Goal: Task Accomplishment & Management: Manage account settings

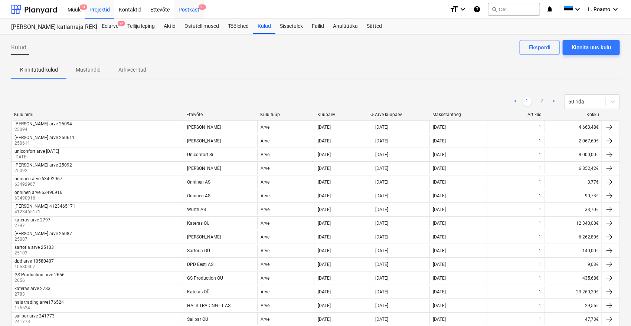
drag, startPoint x: 173, startPoint y: 9, endPoint x: 180, endPoint y: 9, distance: 6.7
click at [174, 9] on div "Postkast 9+" at bounding box center [189, 9] width 30 height 19
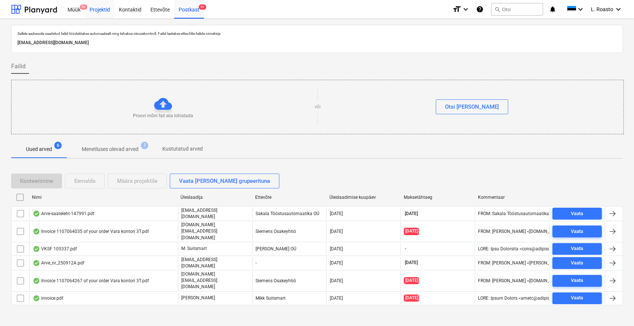
click at [101, 10] on div "Projektid" at bounding box center [99, 9] width 29 height 19
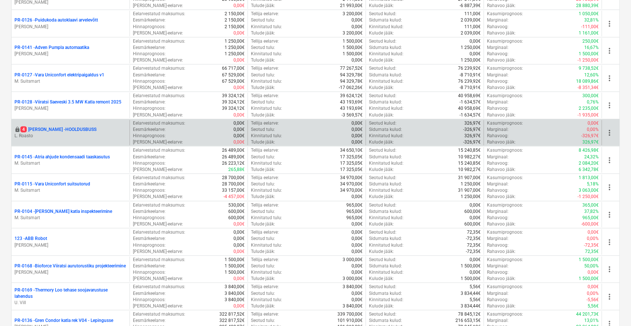
scroll to position [486, 0]
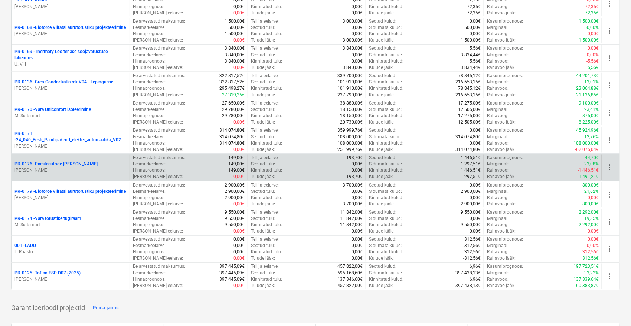
click at [78, 167] on p "[PERSON_NAME]" at bounding box center [70, 170] width 112 height 6
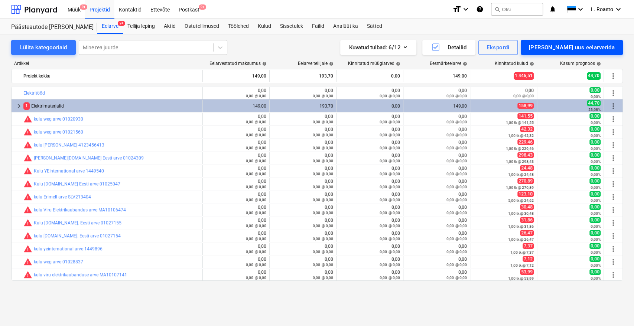
click at [578, 47] on div "[PERSON_NAME] uus eelarverida" at bounding box center [572, 48] width 86 height 10
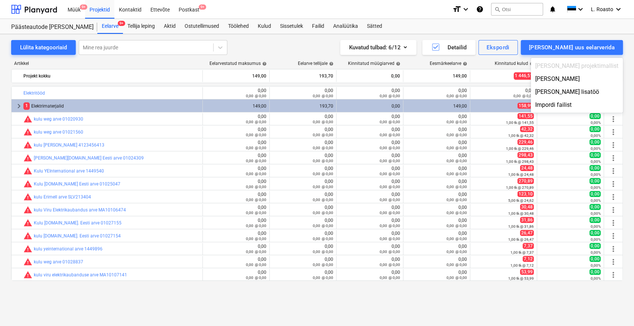
click at [321, 46] on div at bounding box center [317, 163] width 634 height 326
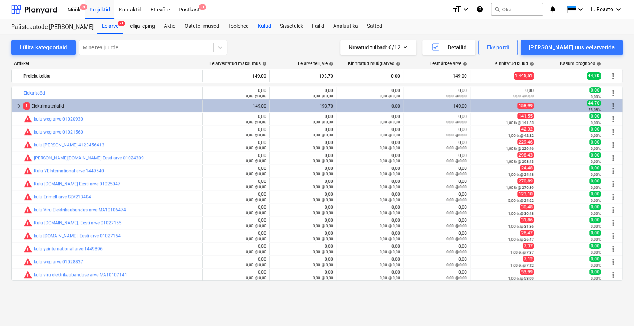
click at [269, 25] on div "Kulud" at bounding box center [264, 26] width 22 height 15
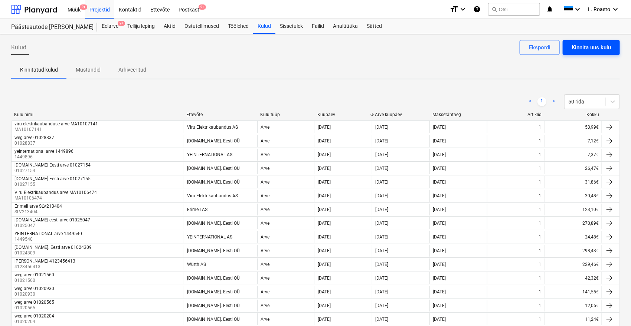
click at [582, 52] on button "Kinnita uus kulu" at bounding box center [591, 47] width 57 height 15
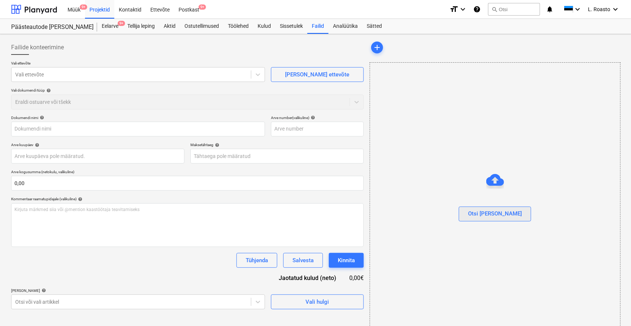
click at [506, 214] on div "Otsi [PERSON_NAME]" at bounding box center [495, 214] width 54 height 10
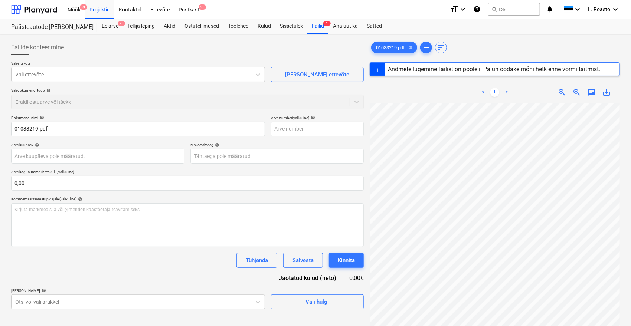
type input "01033219"
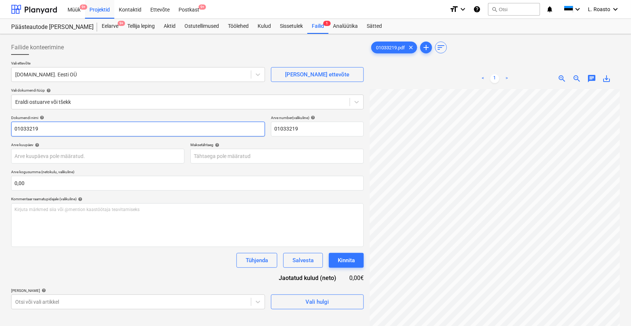
click at [14, 127] on input "01033219" at bounding box center [138, 129] width 254 height 15
type input "Weg arve 01033219"
click at [66, 158] on body "Müük 9+ Projektid Kontaktid Ettevõte Postkast 9+ format_size keyboard_arrow_dow…" at bounding box center [315, 163] width 631 height 326
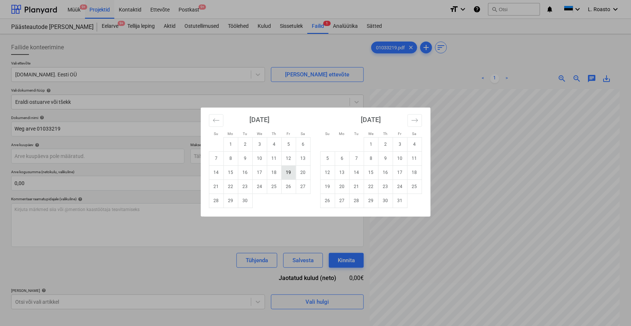
click at [285, 173] on td "19" at bounding box center [288, 173] width 14 height 14
type input "[DATE]"
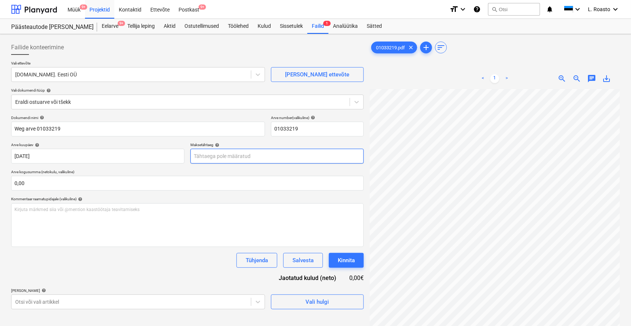
click at [235, 158] on body "Müük 9+ Projektid Kontaktid Ettevõte Postkast 9+ format_size keyboard_arrow_dow…" at bounding box center [315, 163] width 631 height 326
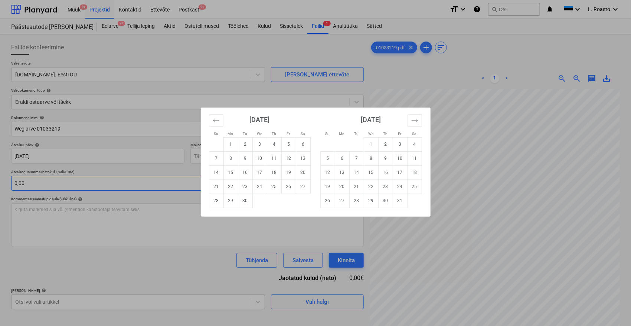
click at [331, 188] on td "19" at bounding box center [327, 187] width 14 height 14
type input "[DATE]"
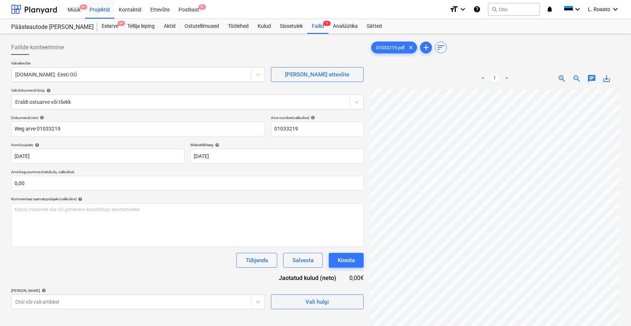
click at [106, 253] on div "Tühjenda Salvesta Kinnita" at bounding box center [187, 260] width 353 height 15
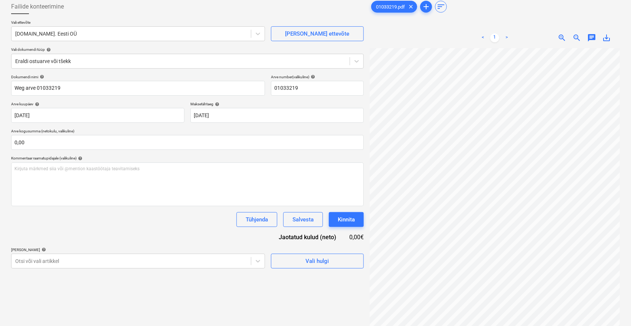
scroll to position [74, 0]
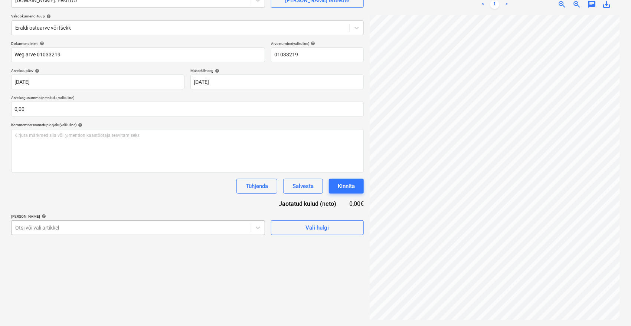
click at [160, 228] on body "Müük 9+ Projektid Kontaktid Ettevõte Postkast 9+ format_size keyboard_arrow_dow…" at bounding box center [315, 89] width 631 height 326
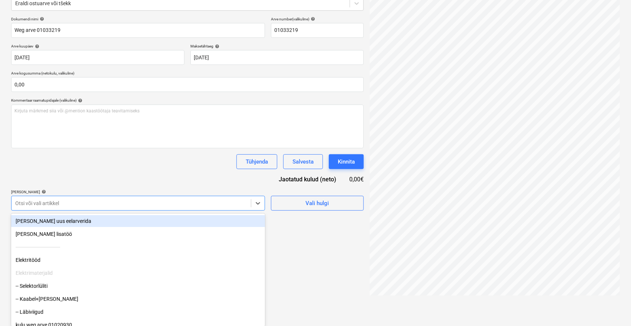
click at [112, 163] on div "Dokumendi nimi help Weg arve 01033219 Arve number (valikuline) help 01033219 Ar…" at bounding box center [187, 114] width 353 height 194
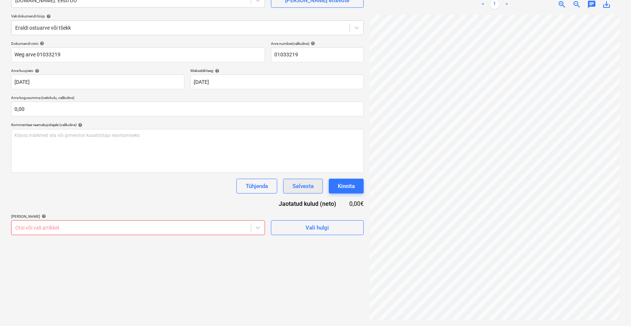
click at [300, 179] on button "Salvesta" at bounding box center [303, 186] width 40 height 15
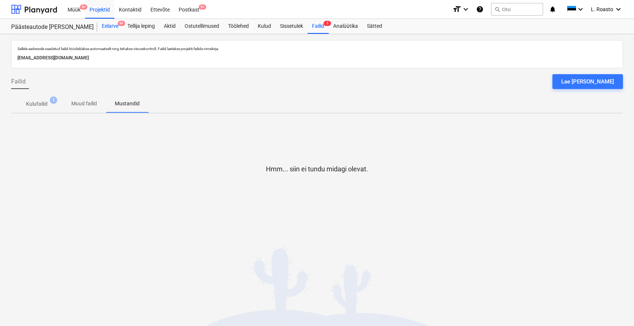
click at [102, 26] on div "Eelarve 9+" at bounding box center [110, 26] width 26 height 15
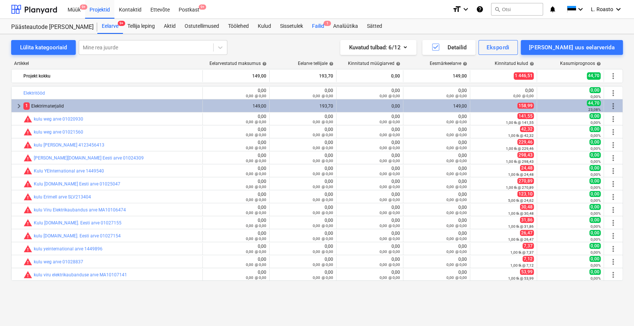
click at [321, 28] on div "Failid 1" at bounding box center [317, 26] width 21 height 15
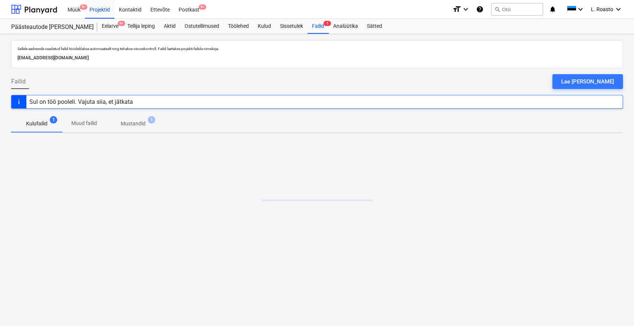
click at [149, 127] on span "Mustandid 1" at bounding box center [133, 124] width 37 height 8
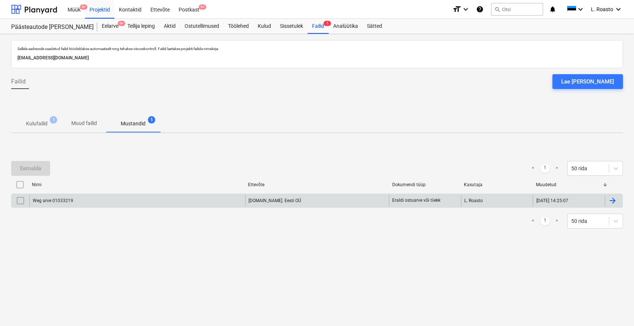
click at [608, 200] on div at bounding box center [612, 200] width 9 height 9
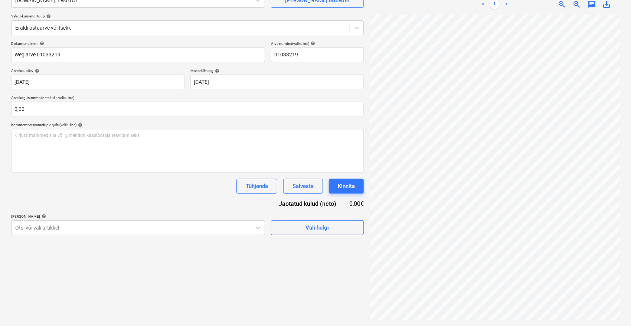
click at [69, 242] on div "Failide konteerimine Vali ettevõte [DOMAIN_NAME]. Eesti OÜ [PERSON_NAME] uus et…" at bounding box center [187, 143] width 359 height 360
click at [71, 225] on body "Müük 9+ Projektid Kontaktid Ettevõte Postkast 9+ format_size keyboard_arrow_dow…" at bounding box center [315, 89] width 631 height 326
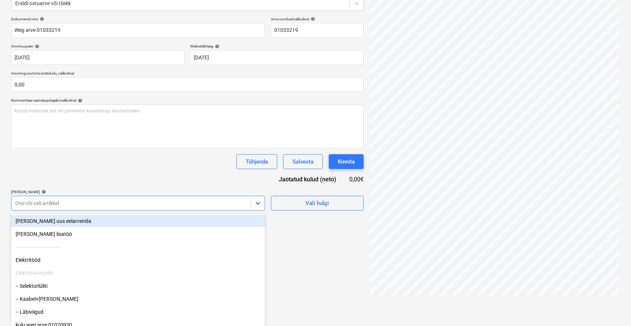
click at [72, 171] on div "Dokumendi nimi help Weg arve 01033219 Arve number (valikuline) help 01033219 Ar…" at bounding box center [187, 114] width 353 height 194
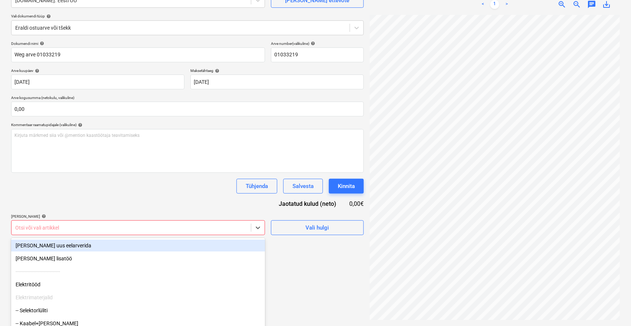
click at [58, 222] on body "Müük 9+ Projektid Kontaktid Ettevõte Postkast 9+ format_size keyboard_arrow_dow…" at bounding box center [315, 89] width 631 height 326
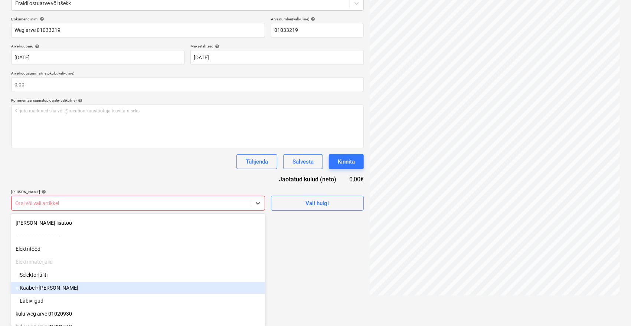
scroll to position [0, 0]
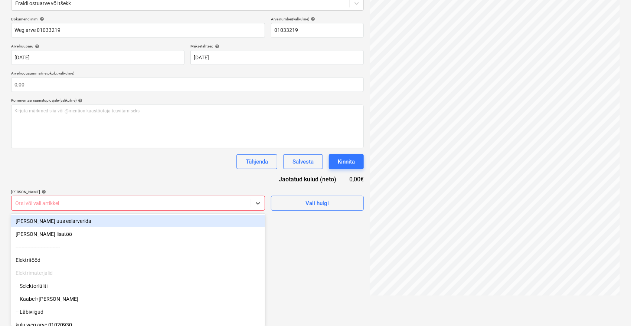
click at [51, 224] on div "[PERSON_NAME] uus eelarverida" at bounding box center [138, 221] width 254 height 12
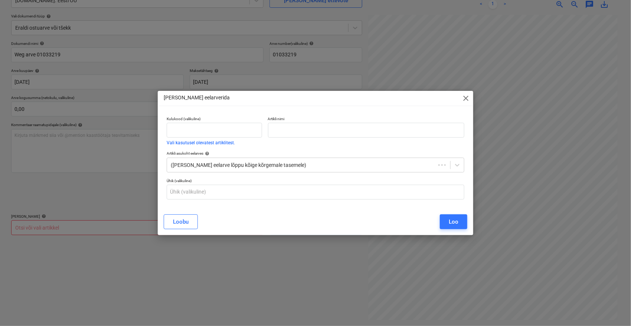
scroll to position [74, 0]
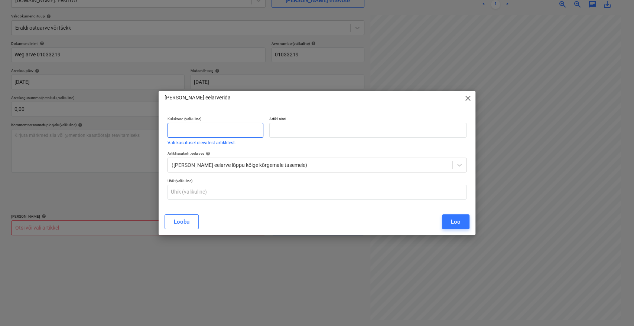
click at [209, 130] on input "text" at bounding box center [215, 130] width 96 height 15
type input "kulu"
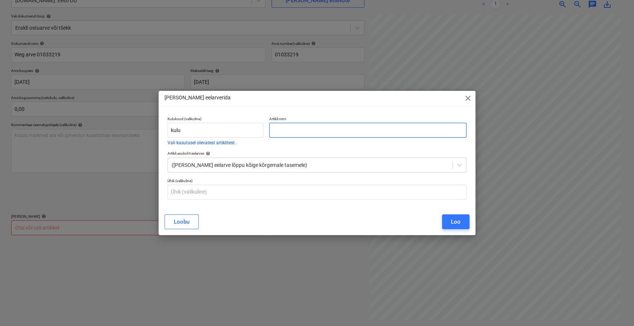
click at [290, 134] on input "text" at bounding box center [367, 130] width 197 height 15
type input "weg arve 01033219"
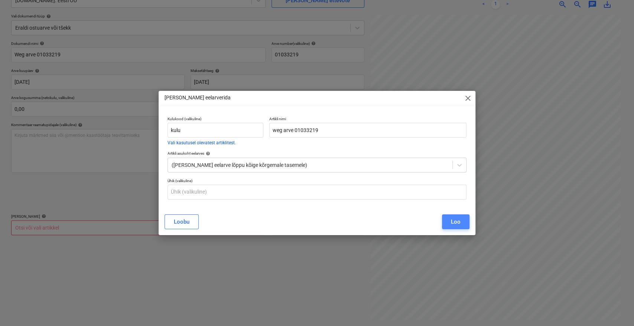
click at [456, 222] on div "Loo" at bounding box center [456, 222] width 10 height 10
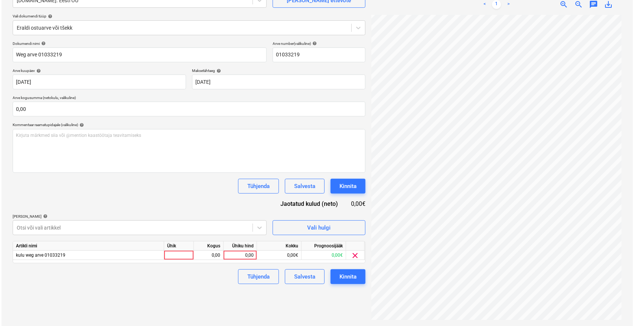
scroll to position [54, 30]
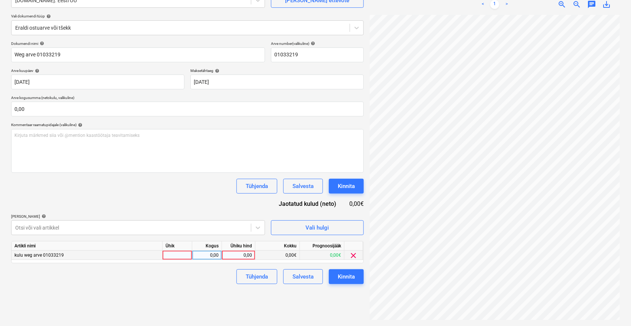
click at [233, 256] on div "0,00" at bounding box center [238, 255] width 27 height 9
type input "43,19"
click at [206, 201] on div "Dokumendi nimi help Weg arve 01033219 Arve number (valikuline) help 01033219 Ar…" at bounding box center [187, 162] width 353 height 243
click at [349, 278] on div "Kinnita" at bounding box center [346, 277] width 17 height 10
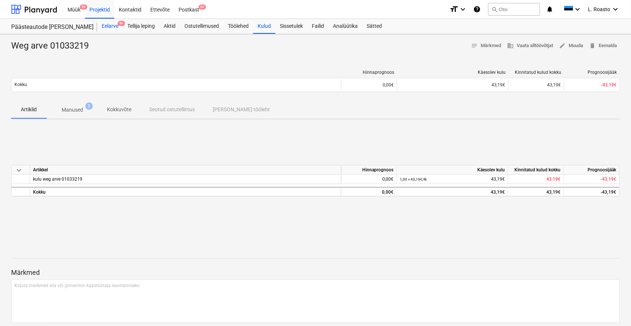
click at [112, 26] on div "Eelarve 9+" at bounding box center [110, 26] width 26 height 15
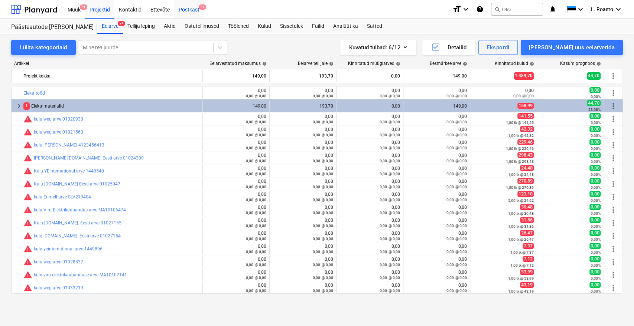
click at [191, 7] on div "Postkast 9+" at bounding box center [189, 9] width 30 height 19
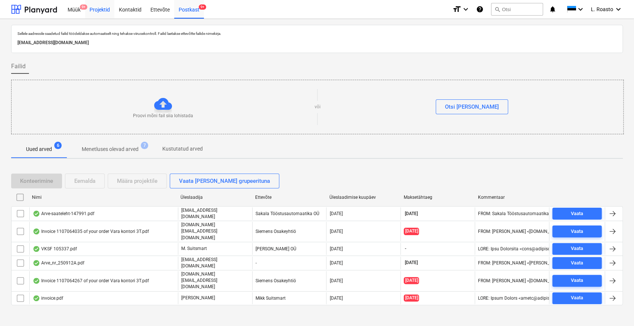
click at [104, 15] on div "Projektid" at bounding box center [99, 9] width 29 height 19
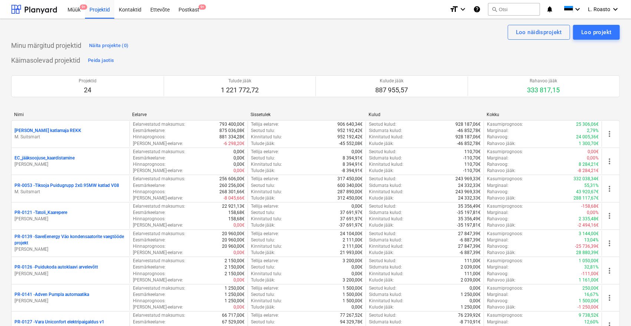
drag, startPoint x: 102, startPoint y: 185, endPoint x: 107, endPoint y: 182, distance: 5.5
click at [102, 185] on p "PR-0053 - Tiksoja Puidugrupp 2x0.95MW katlad V08" at bounding box center [66, 186] width 105 height 6
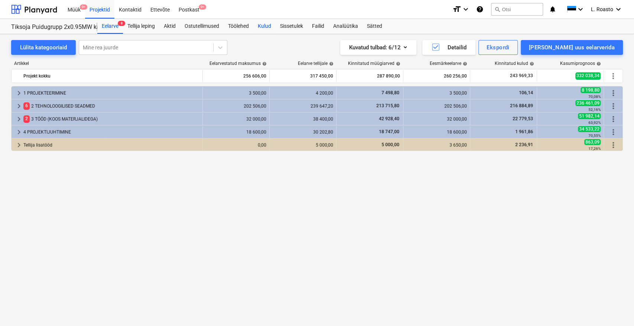
click at [268, 28] on div "Kulud" at bounding box center [264, 26] width 22 height 15
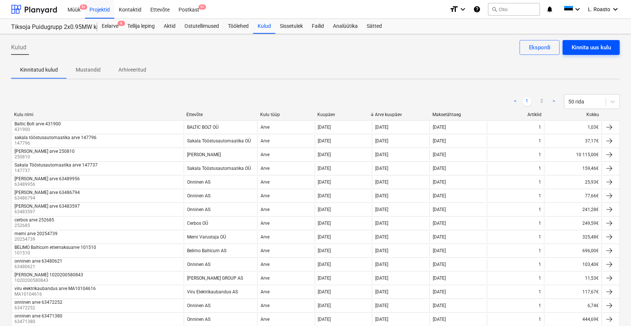
click at [601, 50] on div "Kinnita uus kulu" at bounding box center [591, 48] width 39 height 10
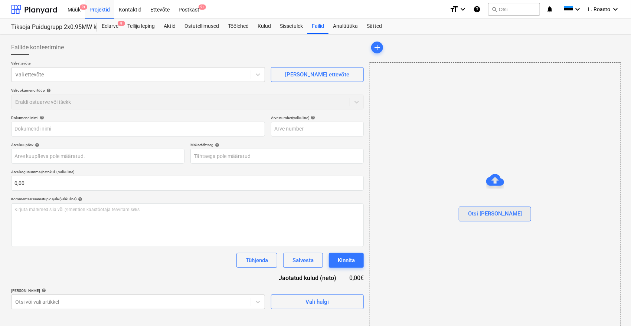
click at [507, 219] on button "Otsi [PERSON_NAME]" at bounding box center [495, 214] width 72 height 15
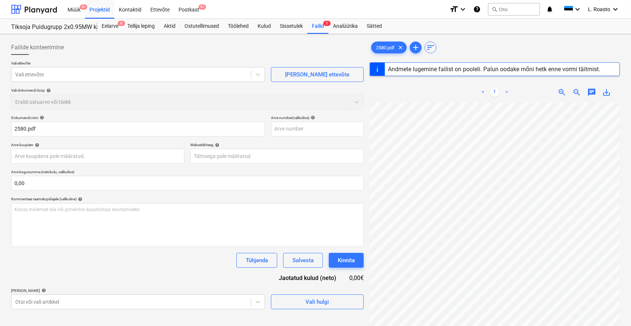
type input "2580"
type input "[DATE]"
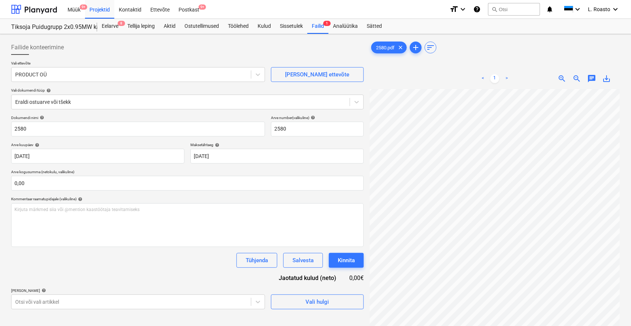
scroll to position [9, 30]
click at [13, 127] on input "2580" at bounding box center [138, 129] width 254 height 15
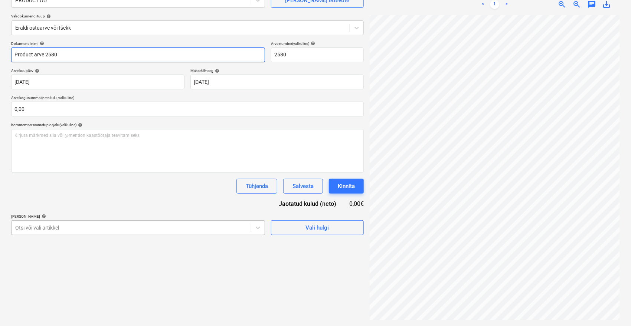
type input "Product arve 2580"
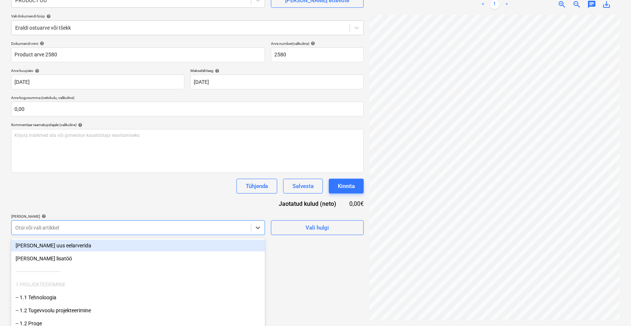
click at [98, 225] on body "Müük 9+ Projektid Kontaktid Ettevõte Postkast 9+ format_size keyboard_arrow_dow…" at bounding box center [315, 89] width 631 height 326
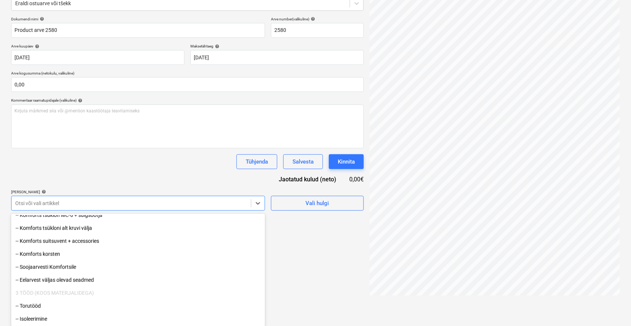
scroll to position [454, 0]
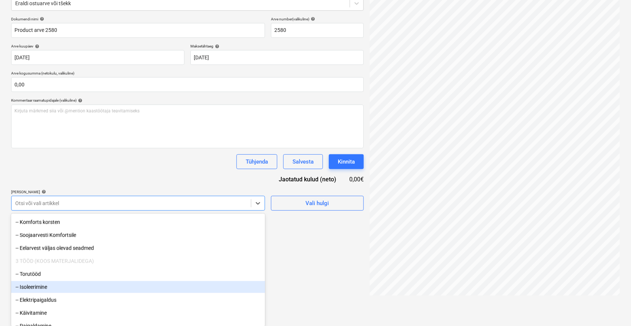
click at [72, 287] on div "-- Isoleerimine" at bounding box center [138, 287] width 254 height 12
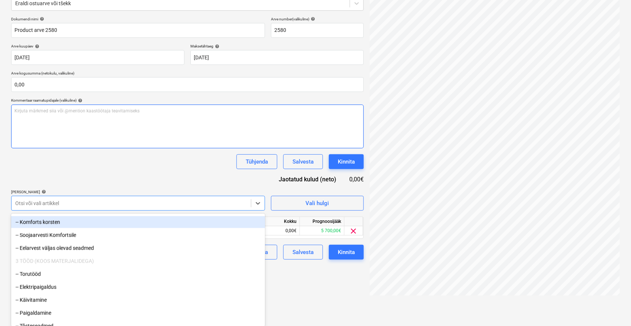
click at [152, 144] on div "Kirjuta märkmed siia või @mention kaastöötaja teavitamiseks ﻿" at bounding box center [187, 127] width 353 height 44
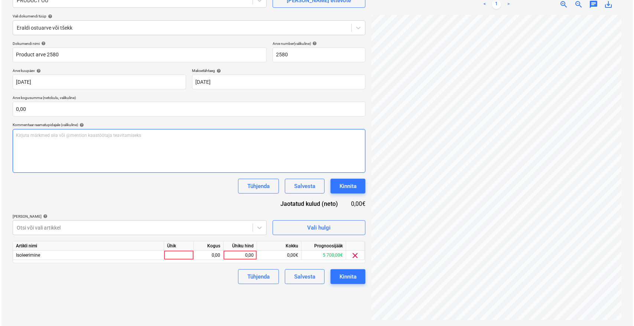
scroll to position [74, 0]
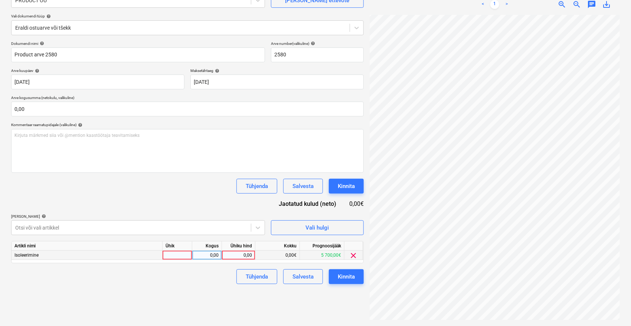
click at [241, 256] on div "0,00" at bounding box center [238, 255] width 27 height 9
type input "5700"
click at [238, 299] on div "Failide konteerimine Vali ettevõte PRODUCT OÜ [PERSON_NAME] uus ettevõte Vali d…" at bounding box center [187, 143] width 359 height 360
click at [343, 275] on div "Kinnita" at bounding box center [346, 277] width 17 height 10
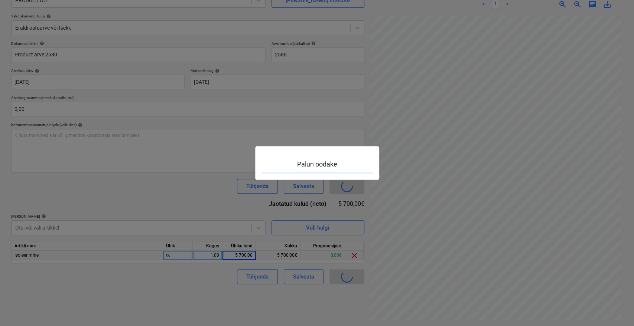
scroll to position [9, 30]
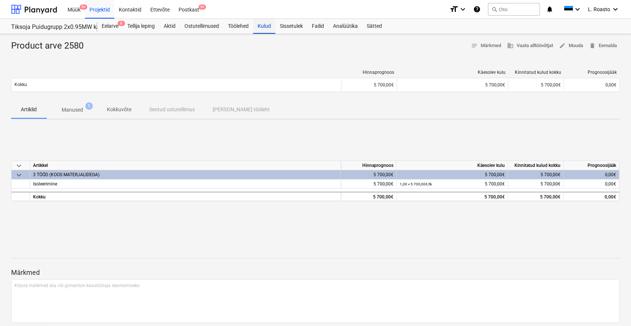
click at [258, 26] on div "Kulud" at bounding box center [264, 26] width 22 height 15
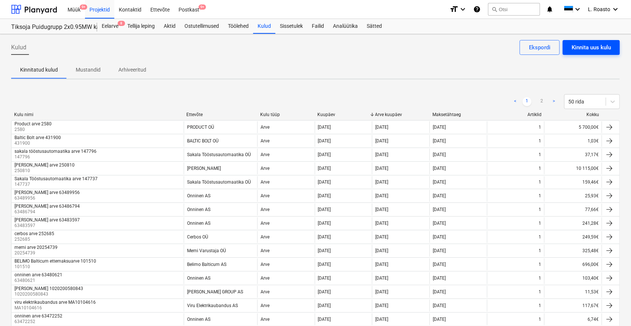
click at [594, 47] on div "Kinnita uus kulu" at bounding box center [591, 48] width 39 height 10
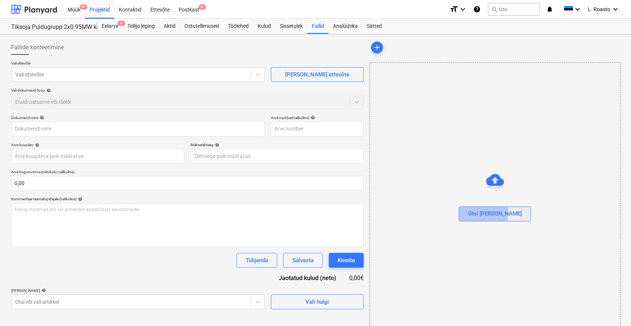
click at [498, 213] on div "Otsi [PERSON_NAME]" at bounding box center [495, 214] width 54 height 10
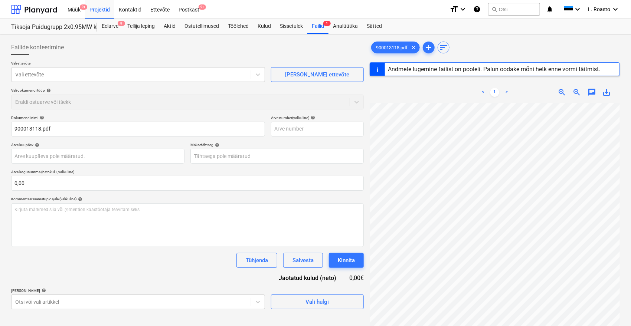
type input "900013118"
type input "[DATE]"
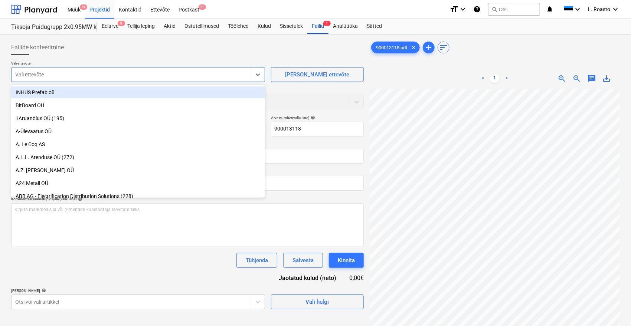
click at [67, 79] on div "Vali ettevõte" at bounding box center [131, 74] width 239 height 10
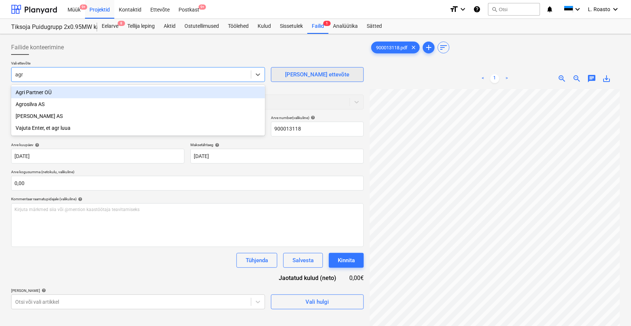
type input "agr"
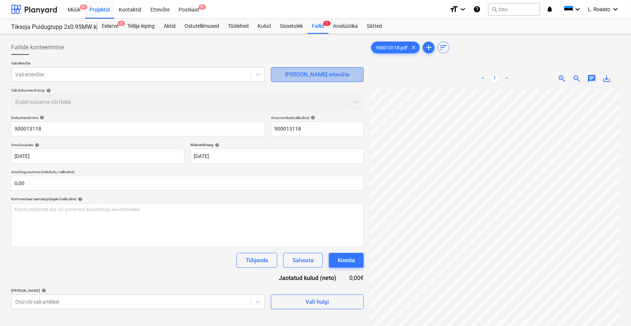
click at [298, 74] on div "[PERSON_NAME] ettevõte" at bounding box center [317, 75] width 64 height 10
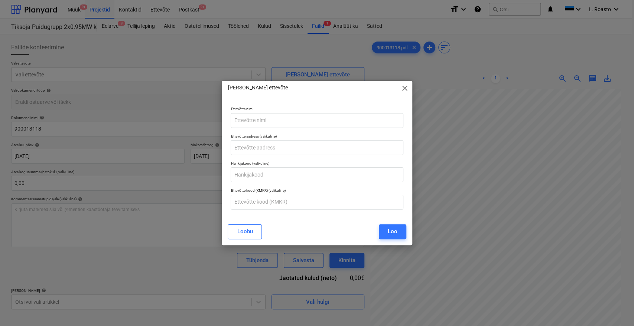
click at [402, 88] on span "close" at bounding box center [404, 88] width 9 height 9
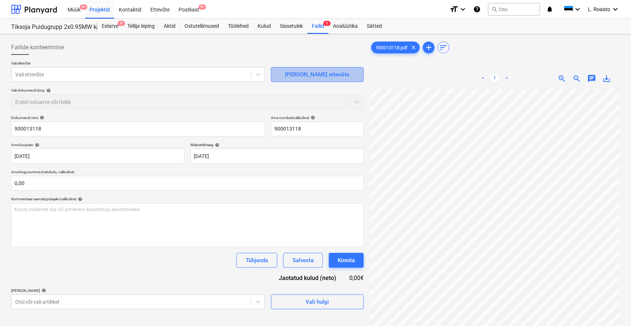
click at [332, 79] on div "[PERSON_NAME] ettevõte" at bounding box center [317, 75] width 64 height 10
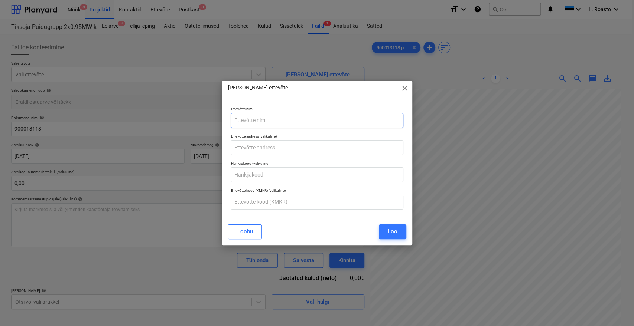
click at [306, 118] on input "text" at bounding box center [316, 120] width 172 height 15
type input "Agribalt AS"
click at [309, 192] on p "Ettevõtte kood (KMKR) (valikuline)" at bounding box center [316, 191] width 172 height 6
click at [308, 199] on input "text" at bounding box center [316, 202] width 172 height 15
paste input "EE100680003"
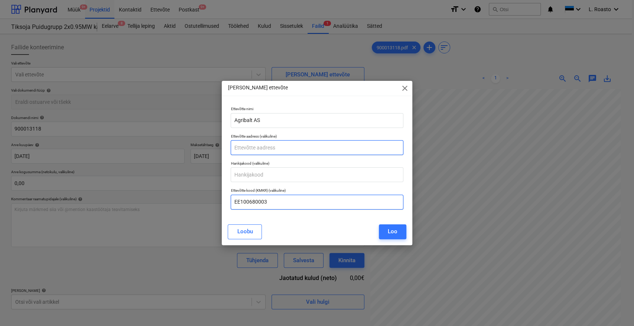
type input "EE100680003"
click at [306, 146] on input "text" at bounding box center [316, 147] width 172 height 15
type input "kambja"
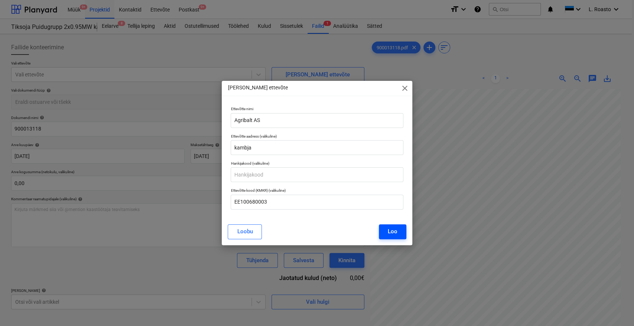
click at [397, 232] on button "Loo" at bounding box center [392, 232] width 27 height 15
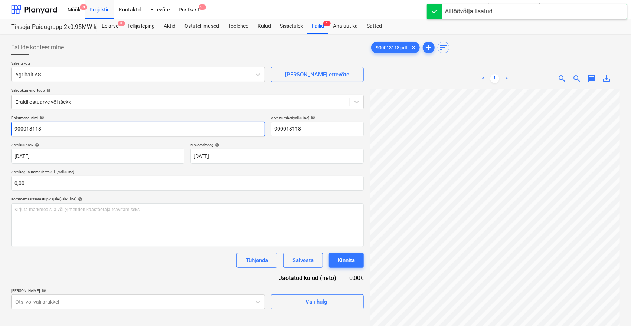
click at [13, 128] on input "900013118" at bounding box center [138, 129] width 254 height 15
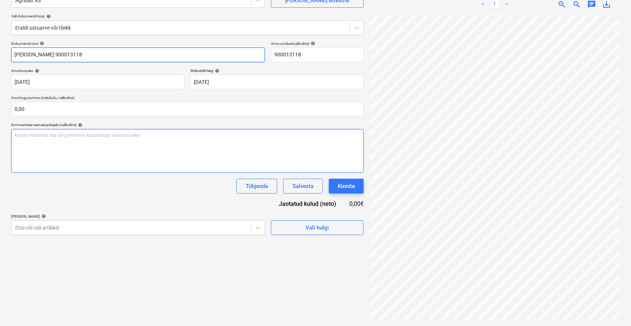
type input "[PERSON_NAME] 900013118"
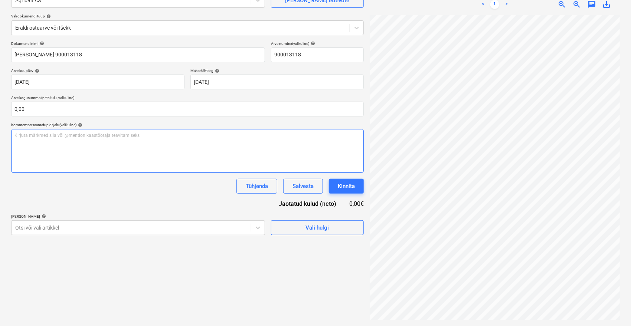
click at [198, 227] on body "Müük 9+ Projektid Kontaktid Ettevõte Postkast 9+ format_size keyboard_arrow_dow…" at bounding box center [315, 89] width 631 height 326
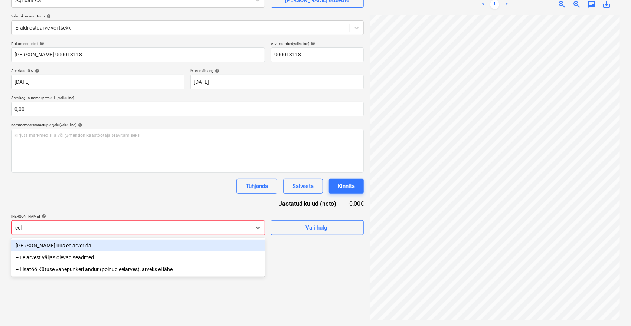
scroll to position [74, 0]
type input "eelarve"
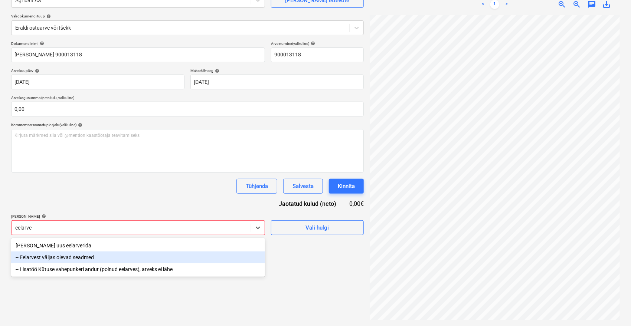
click at [101, 258] on div "-- Eelarvest väljas olevad seadmed" at bounding box center [138, 258] width 254 height 12
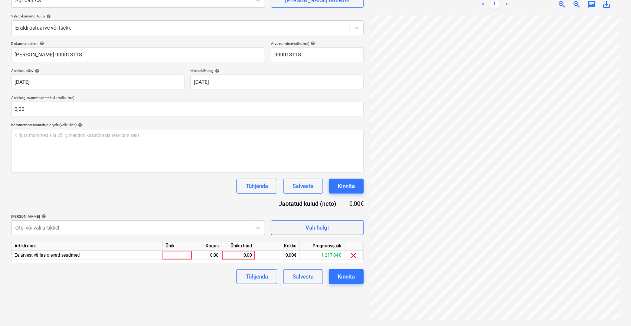
click at [154, 196] on div "Dokumendi nimi help [PERSON_NAME] 900013118 Arve number (valikuline) help 90001…" at bounding box center [187, 162] width 353 height 243
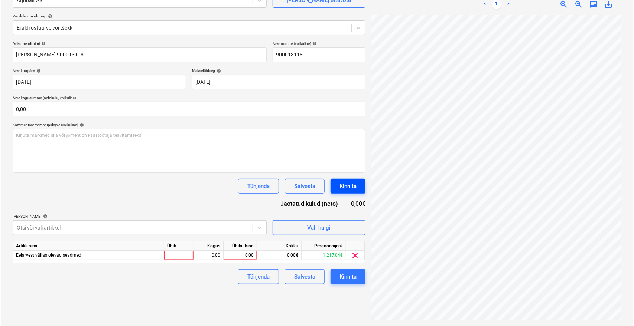
scroll to position [68, 30]
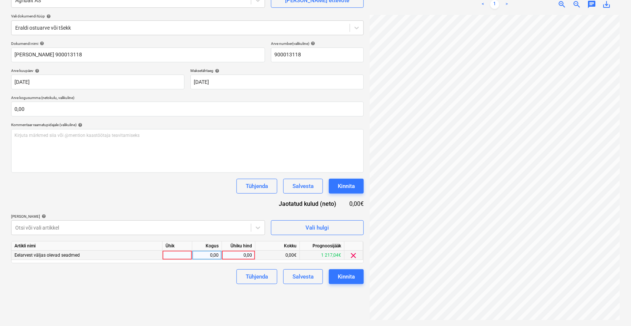
click at [226, 254] on div "0,00" at bounding box center [238, 255] width 27 height 9
type input "185"
click at [207, 298] on div "Failide konteerimine Vali ettevõte Agribalt AS [PERSON_NAME] uus ettevõte Vali …" at bounding box center [187, 143] width 359 height 360
click at [351, 279] on div "Kinnita" at bounding box center [346, 277] width 17 height 10
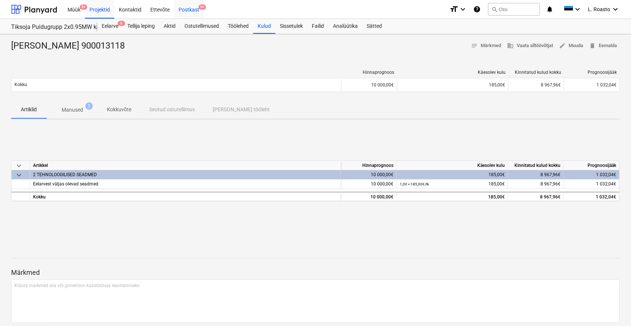
click at [194, 12] on div "Postkast 9+" at bounding box center [189, 9] width 30 height 19
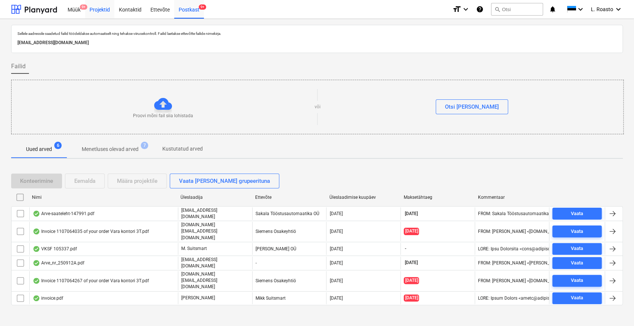
click at [96, 11] on div "Projektid" at bounding box center [99, 9] width 29 height 19
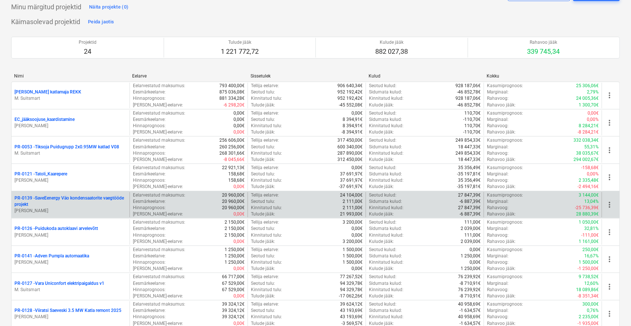
scroll to position [165, 0]
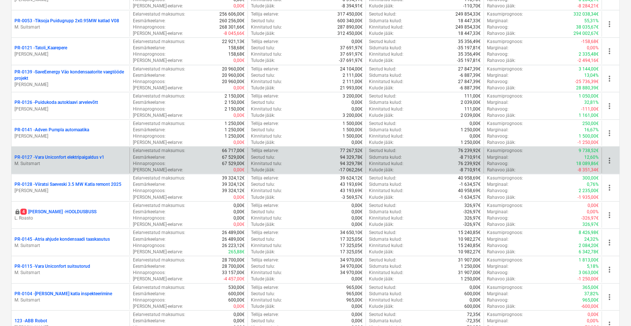
click at [96, 156] on p "PR-0127 - Vara Uniconfort elektripaigaldus v1" at bounding box center [59, 157] width 90 height 6
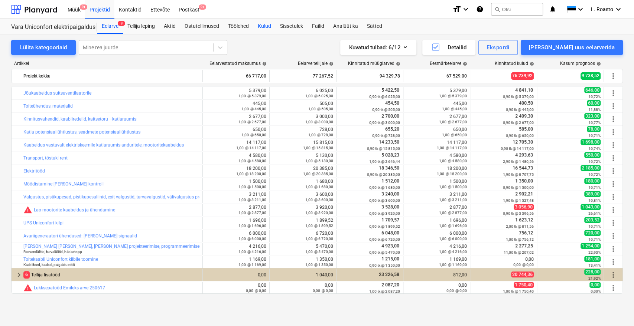
click at [265, 27] on div "Kulud" at bounding box center [264, 26] width 22 height 15
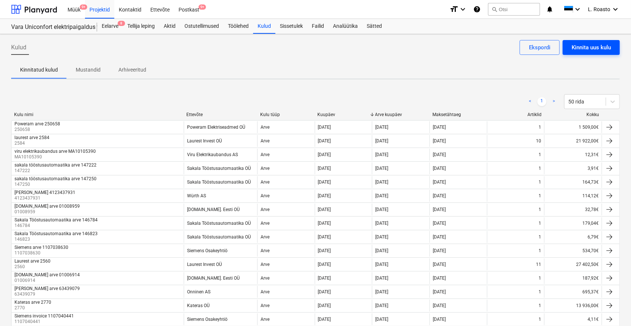
click at [581, 43] on div "Kinnita uus kulu" at bounding box center [591, 48] width 39 height 10
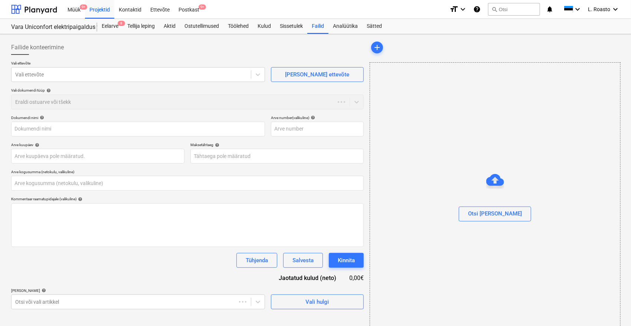
type input "0,00"
click at [497, 215] on div "Otsi [PERSON_NAME]" at bounding box center [495, 214] width 54 height 10
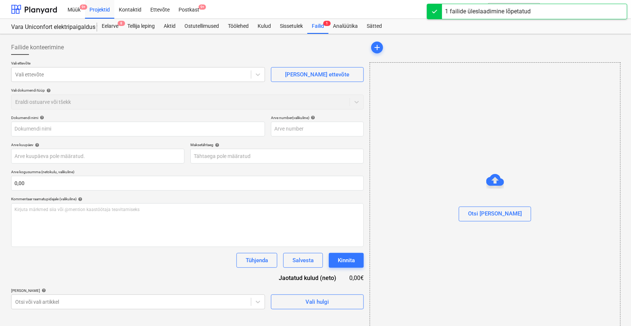
click at [163, 46] on div "Failide konteerimine" at bounding box center [187, 47] width 353 height 15
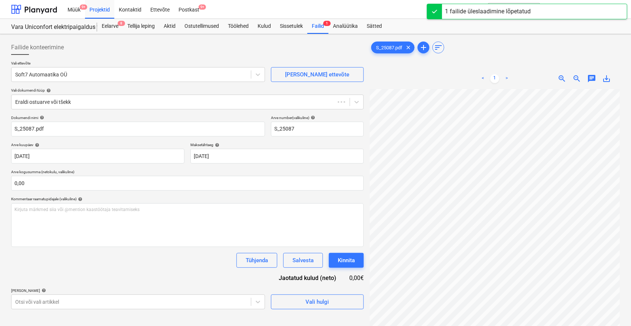
type input "S_25087"
type input "[DATE]"
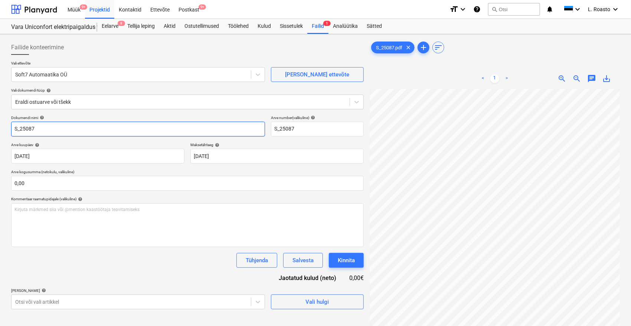
click at [15, 131] on input "S_25087" at bounding box center [138, 129] width 254 height 15
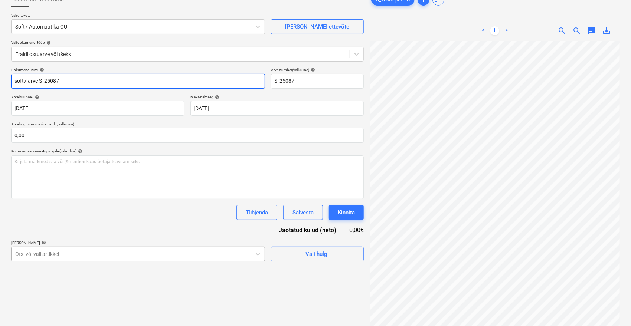
scroll to position [74, 0]
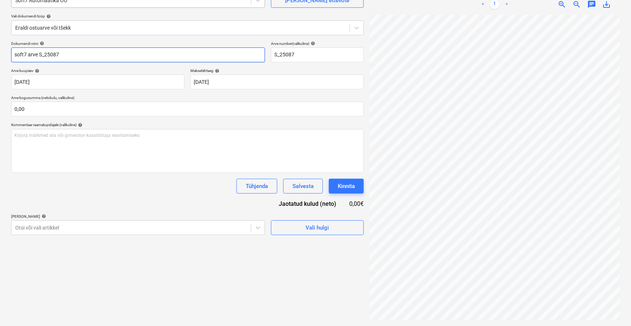
type input "soft7 arve S_25087"
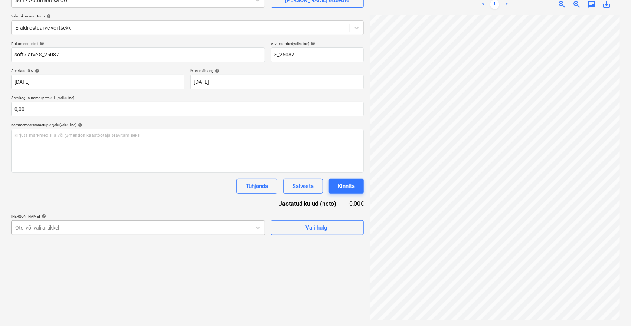
click at [92, 226] on body "Müük 9+ Projektid Kontaktid Ettevõte Postkast 9+ format_size keyboard_arrow_dow…" at bounding box center [315, 89] width 631 height 326
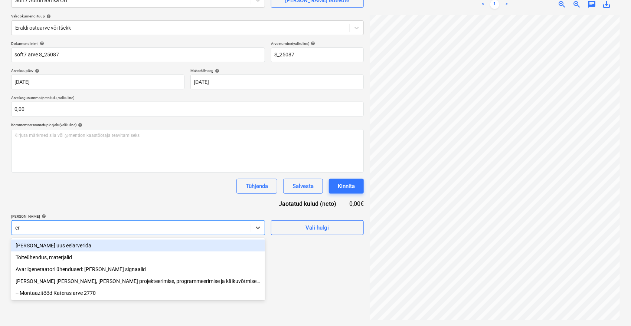
type input "era"
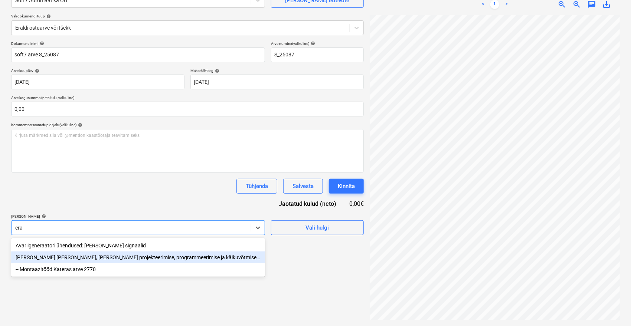
click at [84, 260] on div "[PERSON_NAME] [PERSON_NAME], [PERSON_NAME] projekteerimise, programmeerimise ja…" at bounding box center [138, 258] width 254 height 12
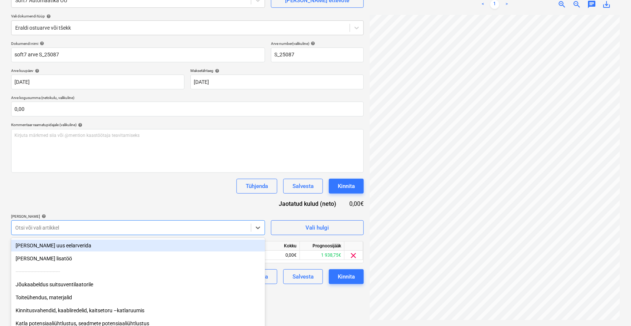
click at [132, 201] on div "Dokumendi nimi help soft7 arve S_25087 Arve number (valikuline) help S_25087 Ar…" at bounding box center [187, 162] width 353 height 243
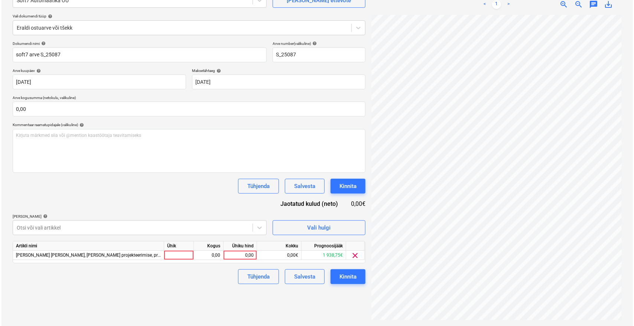
scroll to position [12, 30]
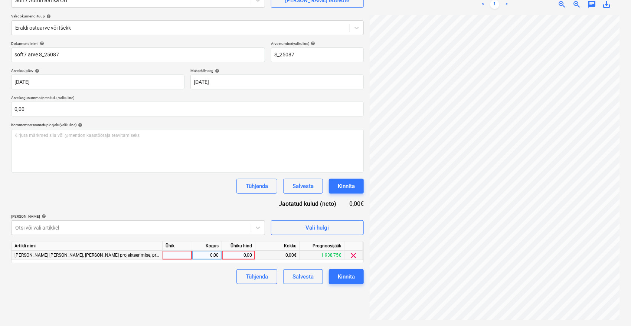
click at [241, 256] on div "0,00" at bounding box center [238, 255] width 27 height 9
type input "1120"
click at [220, 311] on div "Failide konteerimine Vali ettevõte Soft7 Automaatika OÜ [PERSON_NAME] uus ettev…" at bounding box center [187, 143] width 359 height 360
click at [343, 278] on div "Kinnita" at bounding box center [346, 277] width 17 height 10
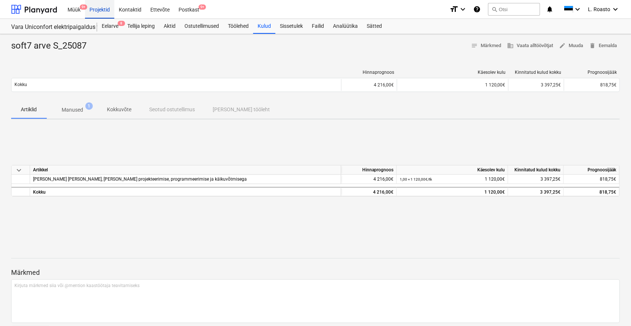
click at [107, 11] on div "Projektid" at bounding box center [99, 9] width 29 height 19
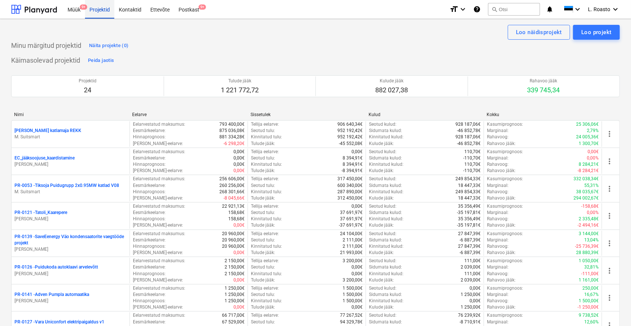
scroll to position [267, 0]
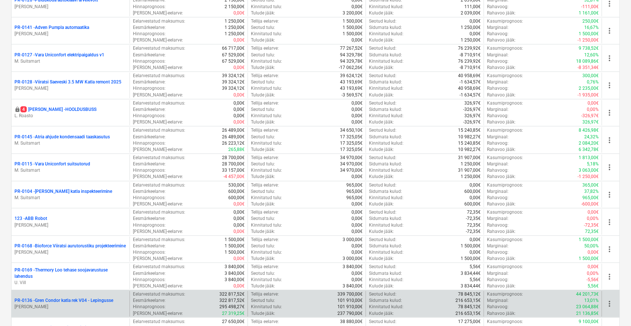
click at [101, 302] on p "PR-0136 - Gren Condor katla rek V04 - Lepingusse" at bounding box center [63, 301] width 99 height 6
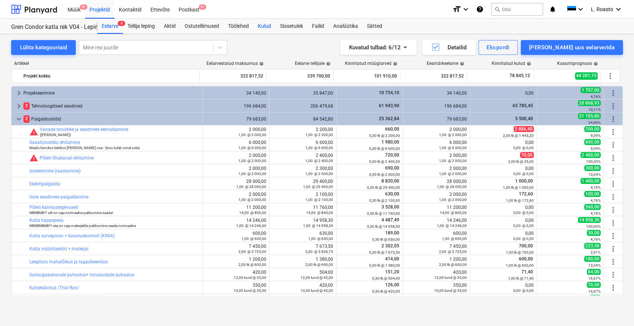
click at [271, 28] on div "Kulud" at bounding box center [264, 26] width 22 height 15
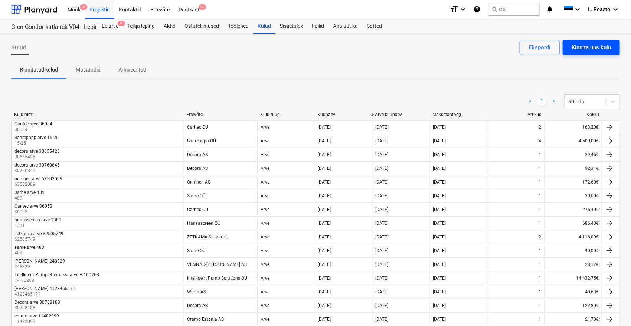
click at [589, 52] on div "Kinnita uus kulu" at bounding box center [591, 48] width 39 height 10
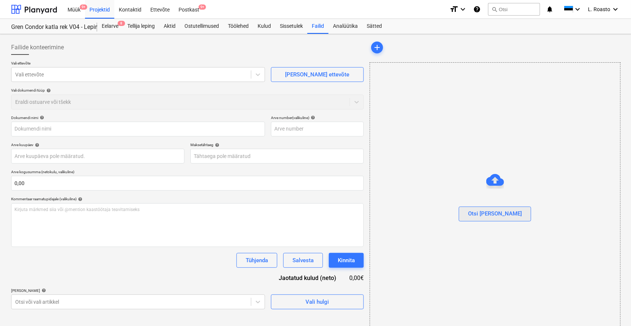
click at [503, 215] on div "Otsi [PERSON_NAME]" at bounding box center [495, 214] width 54 height 10
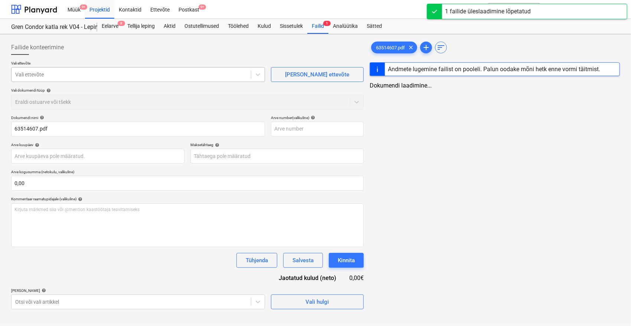
type input "63514607.pdf"
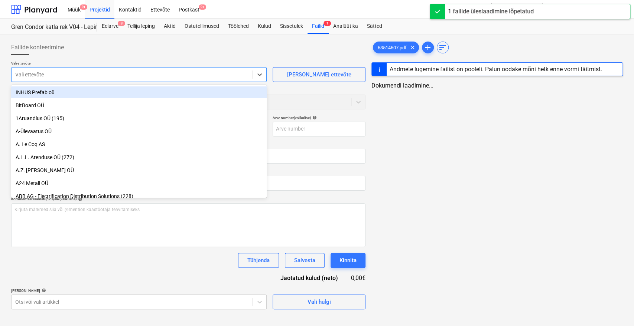
click at [77, 72] on div at bounding box center [131, 74] width 233 height 7
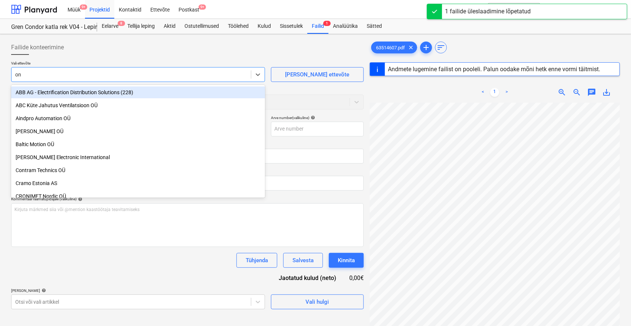
type input "onn"
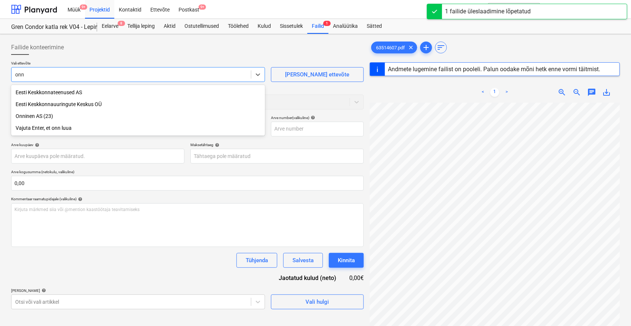
click at [44, 114] on div "Onninen AS (23)" at bounding box center [138, 116] width 254 height 12
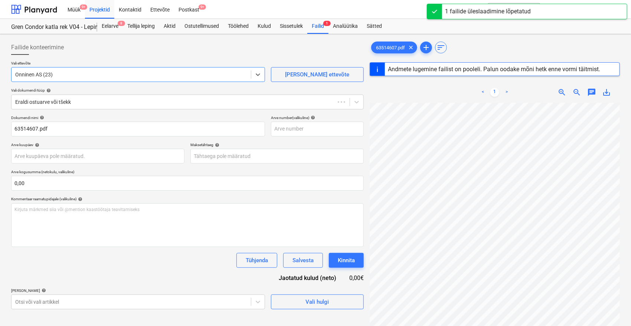
click at [121, 50] on div "Failide konteerimine" at bounding box center [187, 47] width 353 height 15
type input "63514607"
type input "[DATE]"
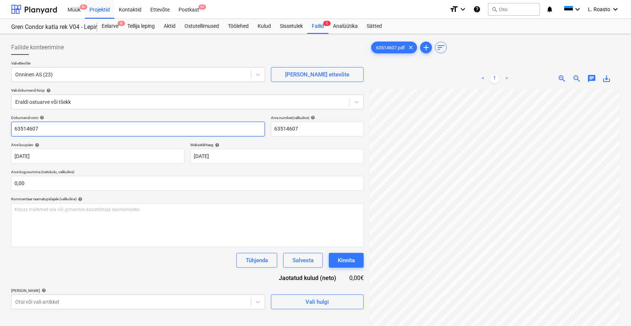
click at [11, 128] on input "63514607" at bounding box center [138, 129] width 254 height 15
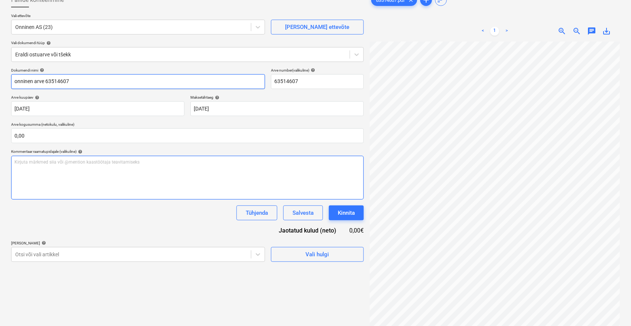
scroll to position [74, 0]
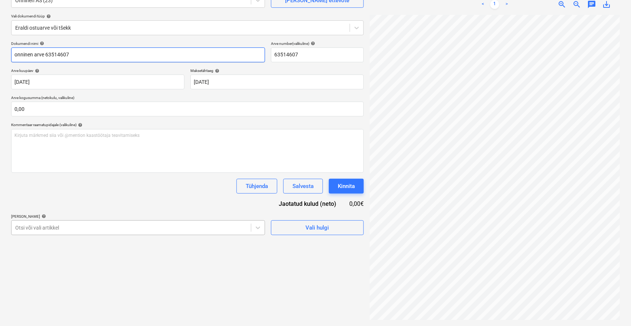
type input "onninen arve 63514607"
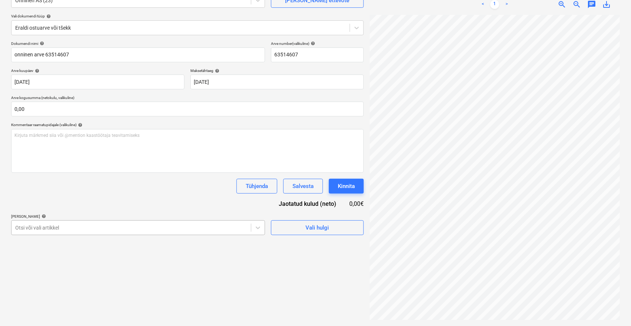
click at [118, 228] on body "Müük 9+ Projektid Kontaktid Ettevõte Postkast 9+ format_size keyboard_arrow_dow…" at bounding box center [315, 89] width 631 height 326
click at [75, 226] on body "Müük 9+ Projektid Kontaktid Ettevõte Postkast 9+ format_size keyboard_arrow_dow…" at bounding box center [315, 89] width 631 height 326
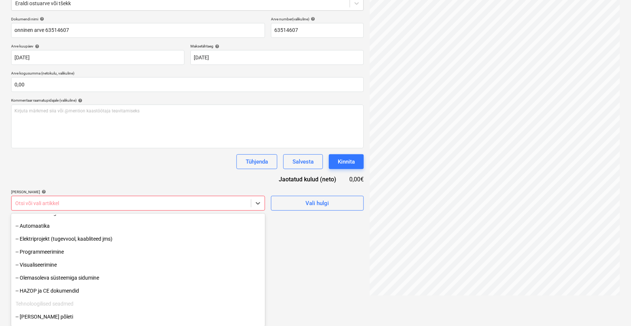
scroll to position [82, 0]
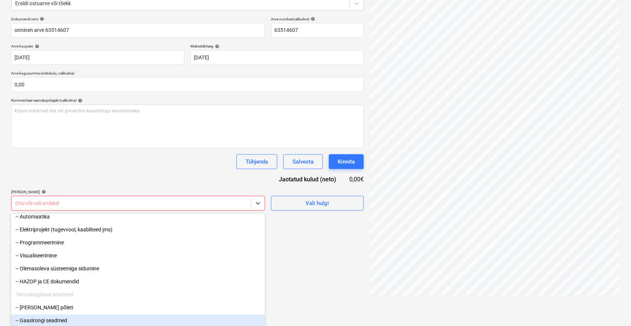
click at [57, 318] on div "-- Gaasirongi seadmed" at bounding box center [138, 321] width 254 height 12
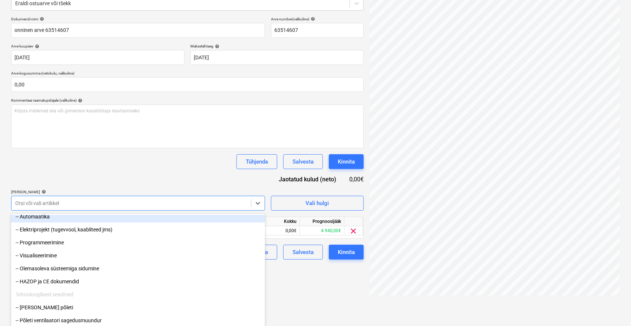
click at [130, 163] on div "Dokumendi nimi help onninen arve 63514607 Arve number (valikuline) help 6351460…" at bounding box center [187, 138] width 353 height 243
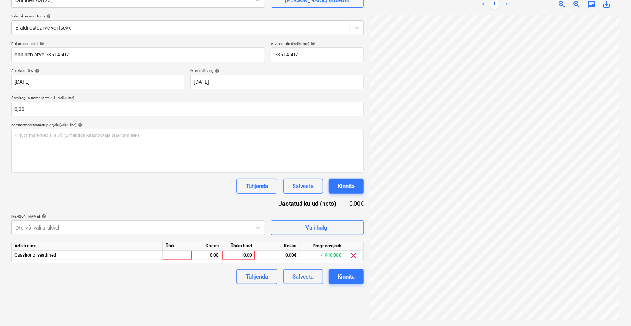
scroll to position [74, 0]
click at [246, 255] on div "0,00" at bounding box center [238, 255] width 27 height 9
type input "423,95"
click at [204, 201] on div "Dokumendi nimi help onninen arve 63514607 Arve number (valikuline) help 6351460…" at bounding box center [187, 162] width 353 height 243
click at [84, 230] on body "Müük 9+ Projektid Kontaktid Ettevõte Postkast 9+ format_size keyboard_arrow_dow…" at bounding box center [315, 89] width 631 height 326
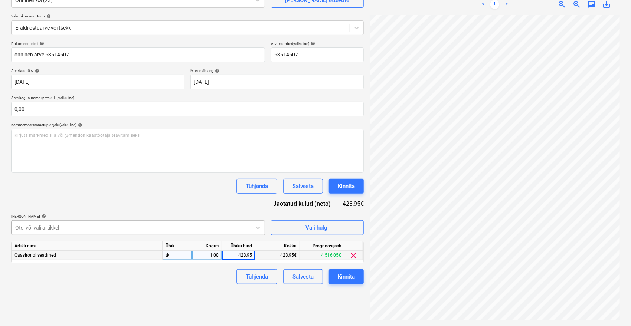
click at [113, 232] on body "Müük 9+ Projektid Kontaktid Ettevõte Postkast 9+ format_size keyboard_arrow_dow…" at bounding box center [315, 89] width 631 height 326
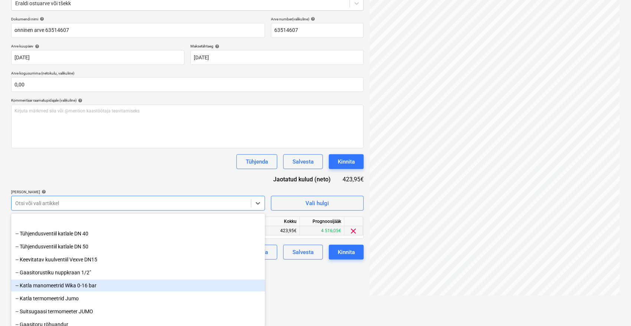
scroll to position [412, 0]
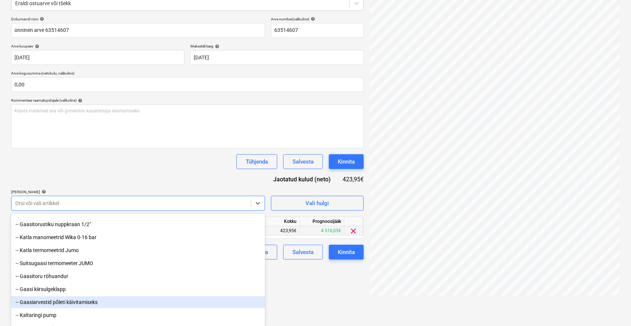
click at [59, 301] on div "-- Gaasiarvestid põleti käivitamiseks" at bounding box center [138, 303] width 254 height 12
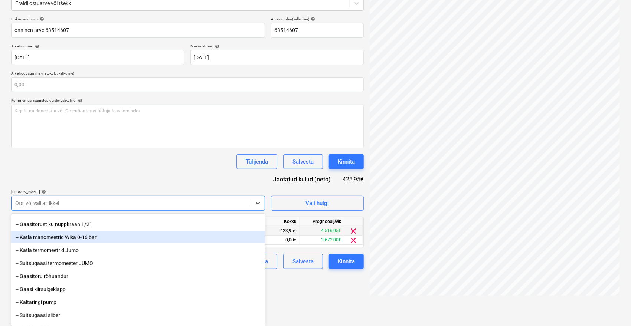
click at [109, 177] on div "Dokumendi nimi help onninen arve 63514607 Arve number (valikuline) help 6351460…" at bounding box center [187, 143] width 353 height 252
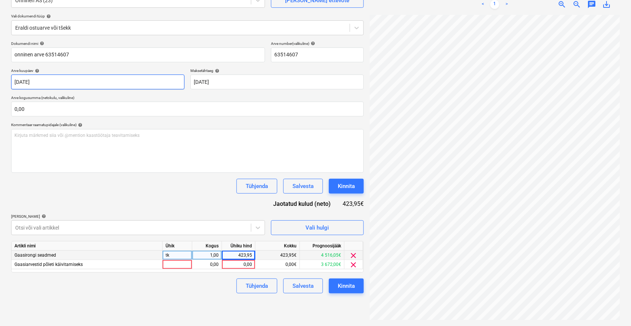
scroll to position [74, 0]
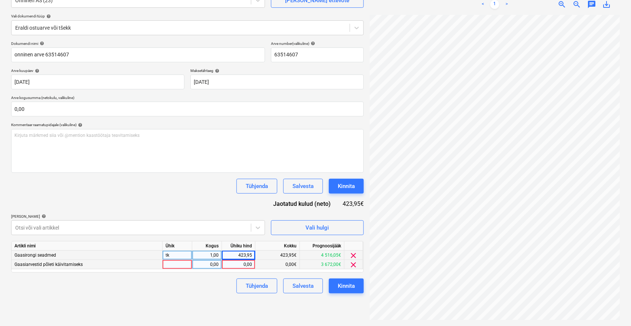
click at [240, 266] on div "0,00" at bounding box center [238, 264] width 27 height 9
type input "72"
click at [196, 197] on div "Dokumendi nimi help onninen arve 63514607 Arve number (valikuline) help 6351460…" at bounding box center [187, 167] width 353 height 252
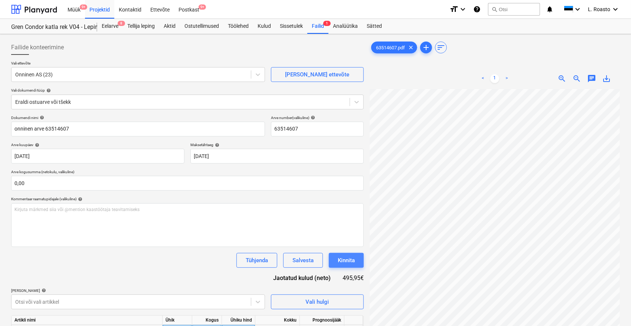
click at [349, 264] on div "Kinnita" at bounding box center [346, 261] width 17 height 10
